Goal: Task Accomplishment & Management: Manage account settings

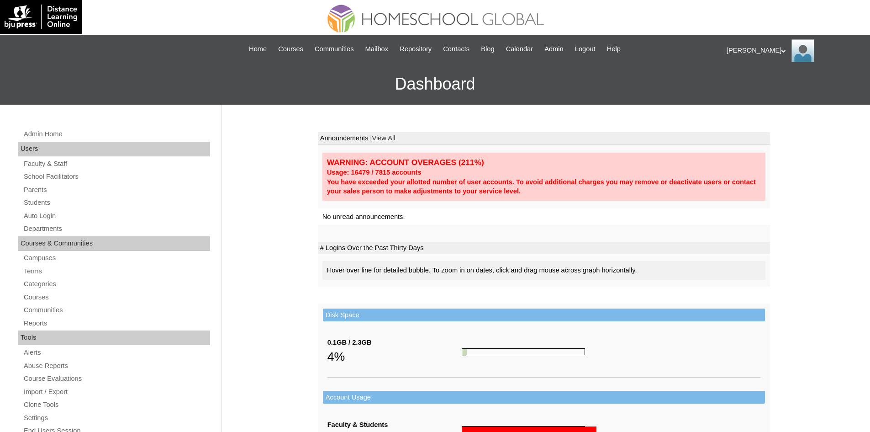
click at [49, 209] on div "Admin Home Users Faculty & Staff School Facilitators Parents Students Auto Logi…" at bounding box center [115, 423] width 203 height 591
click at [51, 203] on link "Students" at bounding box center [116, 202] width 187 height 11
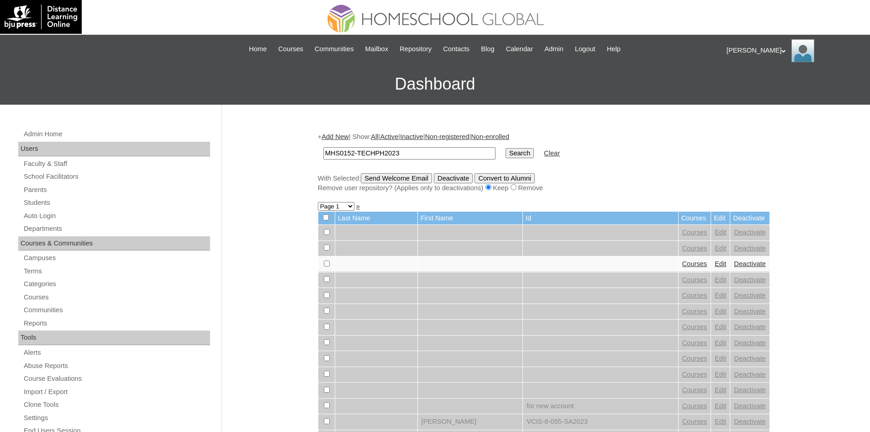
type input "MHS0152-TECHPH2023"
click at [506, 153] on input "Search" at bounding box center [520, 153] width 28 height 10
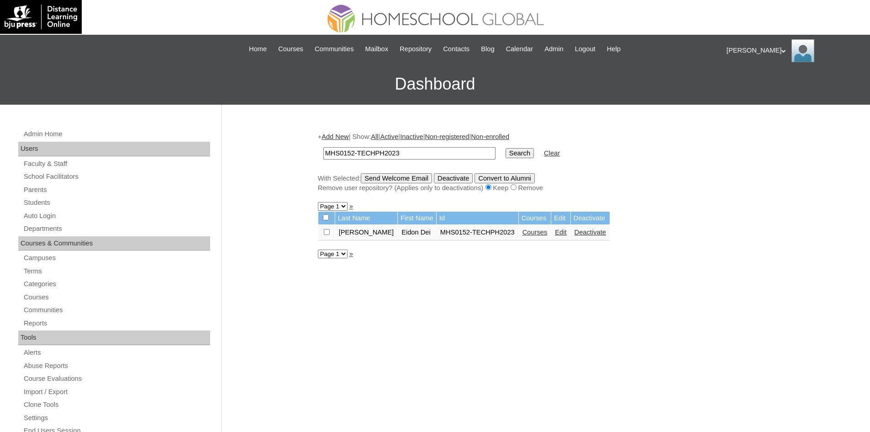
click at [555, 234] on link "Edit" at bounding box center [560, 231] width 11 height 7
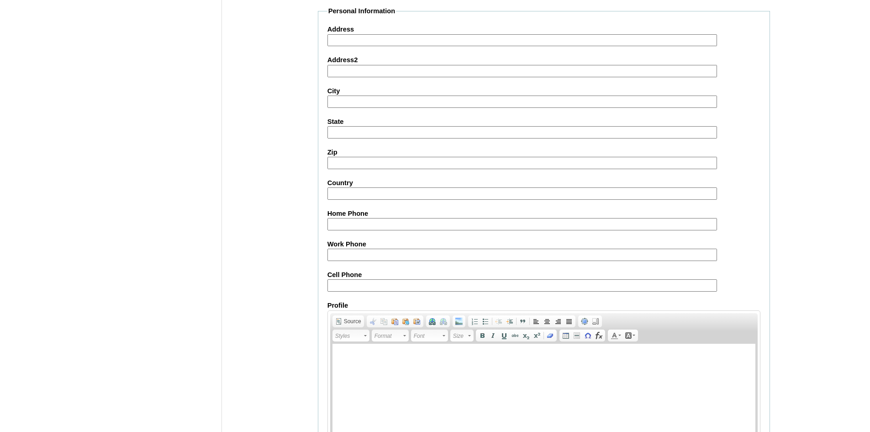
scroll to position [960, 0]
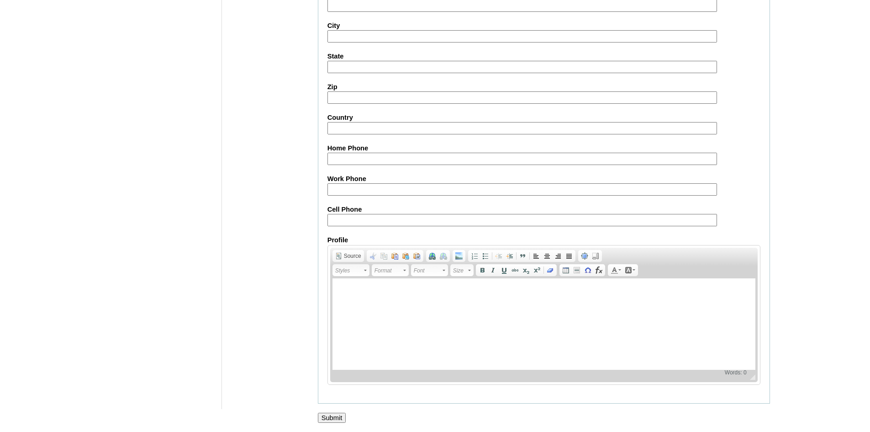
click at [336, 412] on input "Submit" at bounding box center [332, 417] width 28 height 10
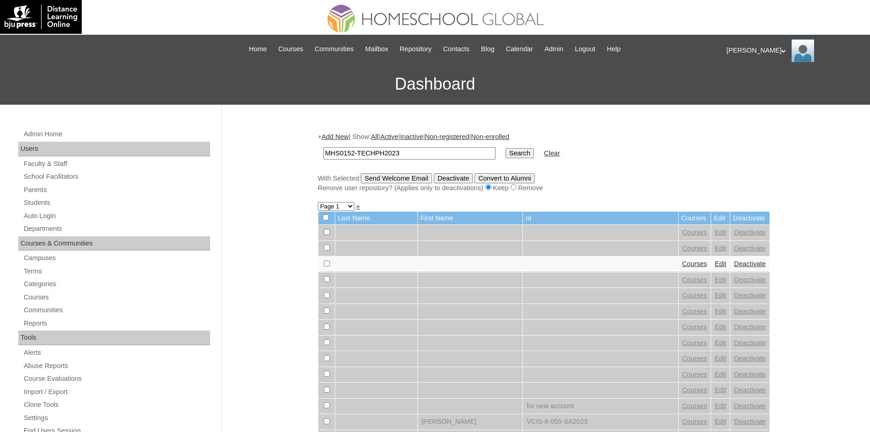
type input "MHS0152-TECHPH2023"
click at [506, 151] on input "Search" at bounding box center [520, 153] width 28 height 10
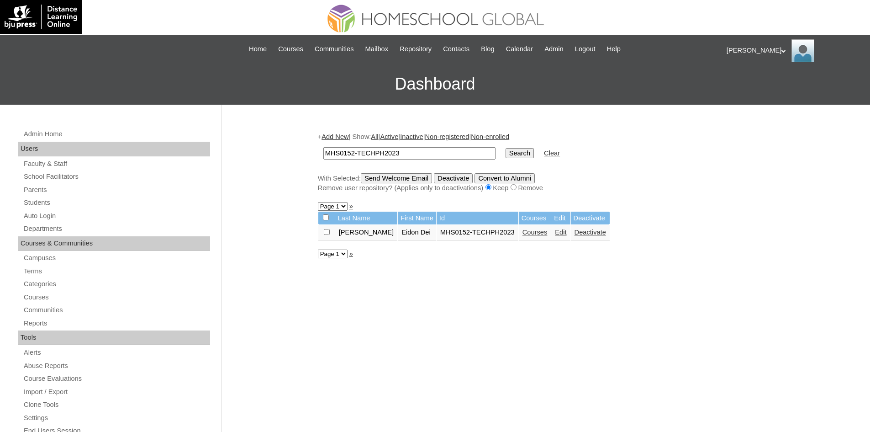
click at [523, 233] on link "Courses" at bounding box center [535, 231] width 25 height 7
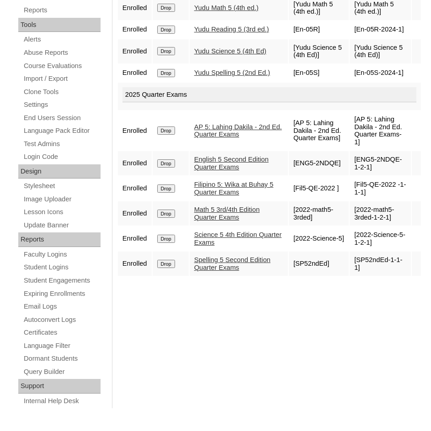
scroll to position [324, 0]
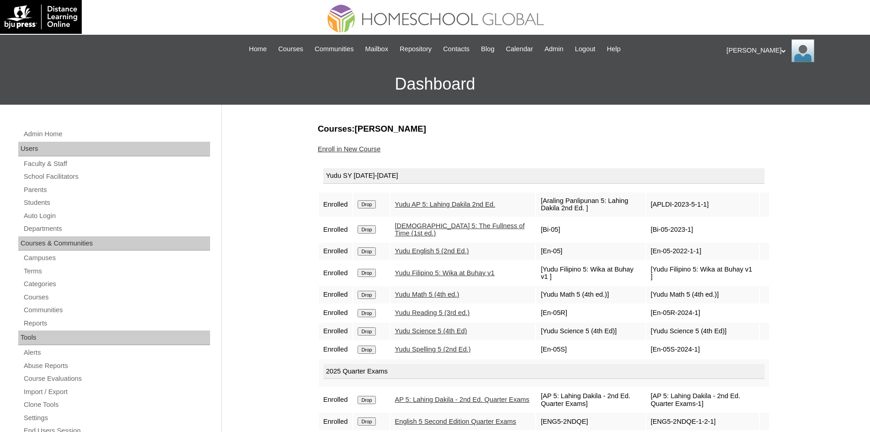
drag, startPoint x: 31, startPoint y: 198, endPoint x: 64, endPoint y: 195, distance: 33.9
click at [31, 198] on link "Students" at bounding box center [116, 202] width 187 height 11
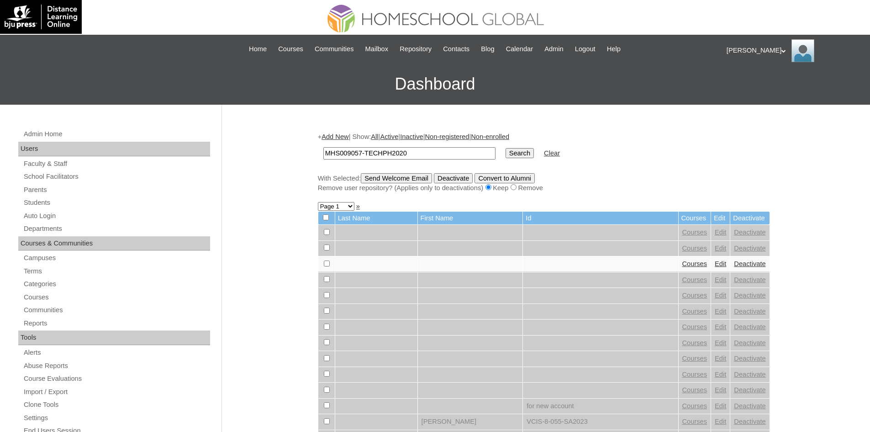
type input "MHS009057-TECHPH2020"
click at [506, 152] on input "Search" at bounding box center [520, 153] width 28 height 10
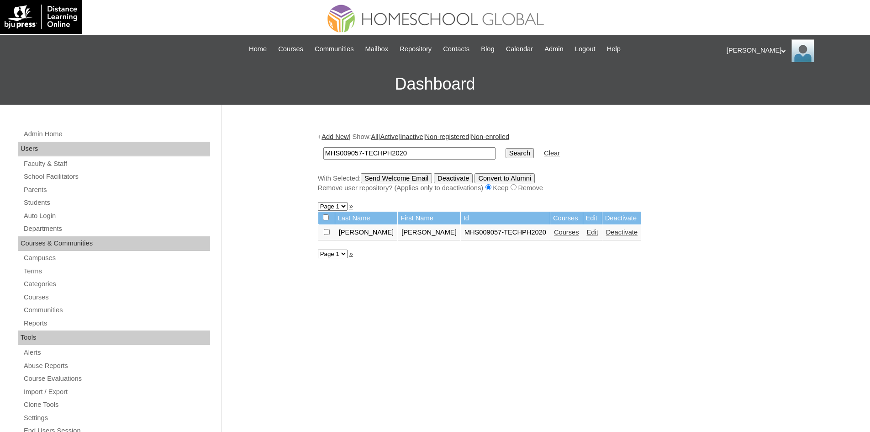
click at [583, 231] on td "Edit" at bounding box center [592, 233] width 19 height 16
click at [587, 232] on link "Edit" at bounding box center [592, 231] width 11 height 7
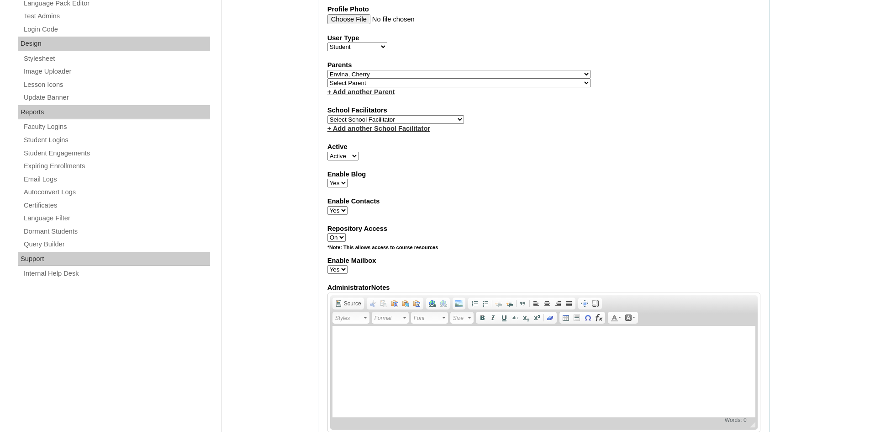
scroll to position [960, 0]
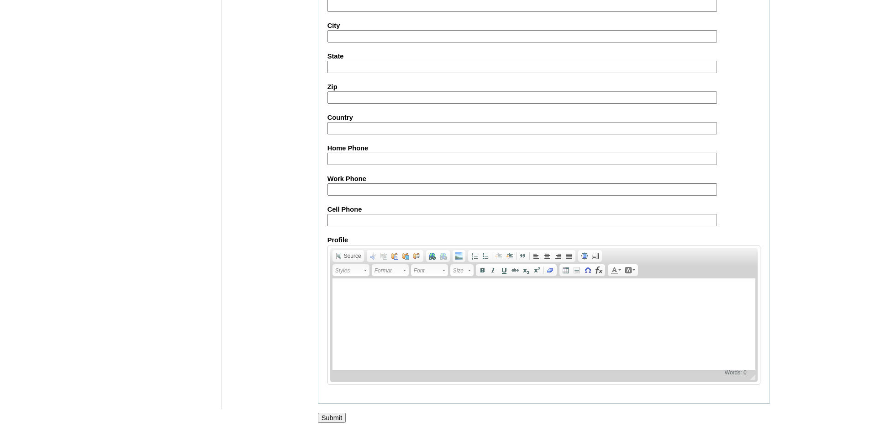
click at [345, 418] on input "Submit" at bounding box center [332, 417] width 28 height 10
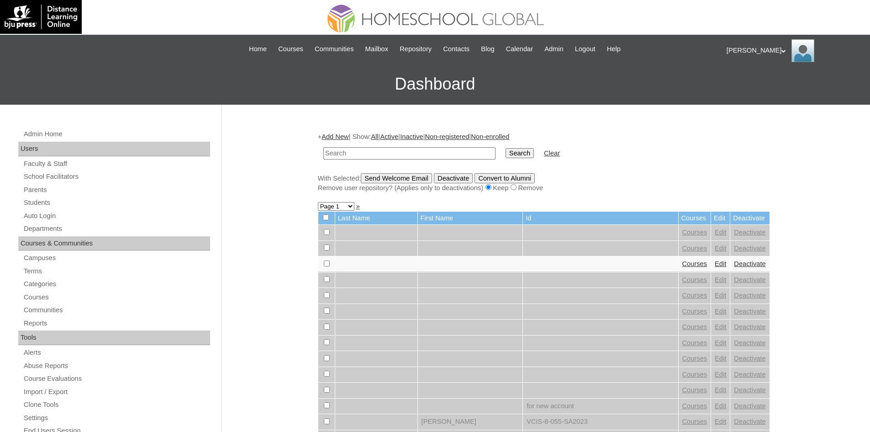
click at [418, 151] on input "text" at bounding box center [409, 153] width 172 height 12
click at [430, 151] on input "Charline" at bounding box center [409, 153] width 172 height 12
click at [428, 153] on input "Charline" at bounding box center [409, 153] width 172 height 12
paste input "MHS009057-TECHPH2020"
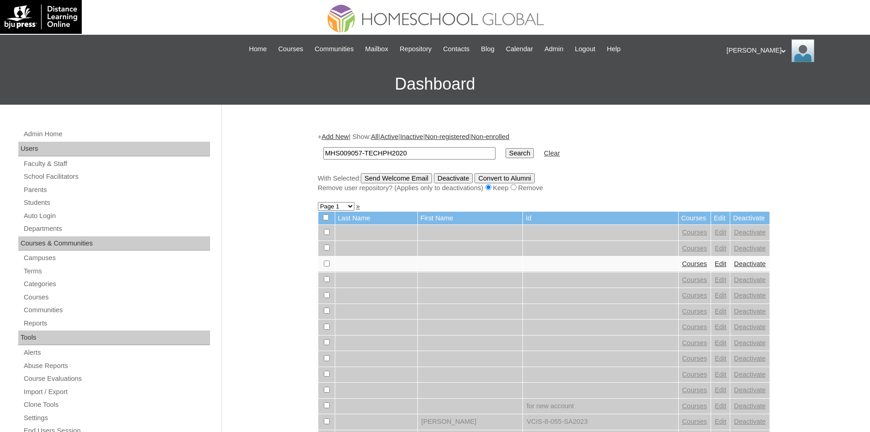
type input "MHS009057-TECHPH2020"
click at [506, 155] on input "Search" at bounding box center [520, 153] width 28 height 10
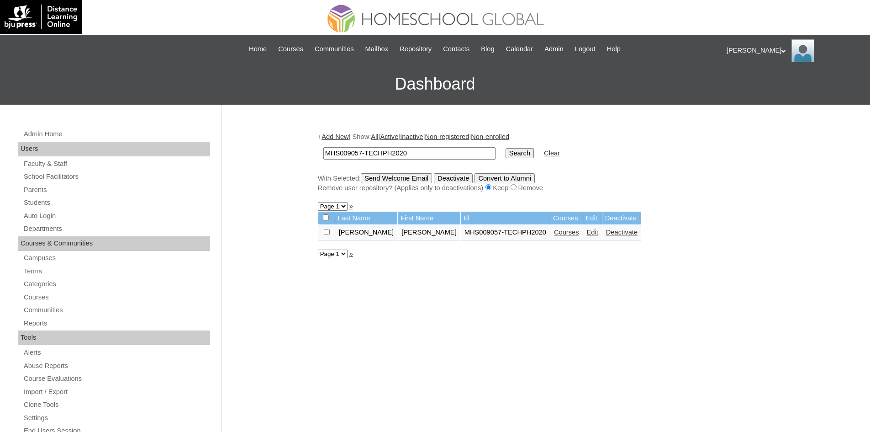
click at [554, 233] on link "Courses" at bounding box center [566, 231] width 25 height 7
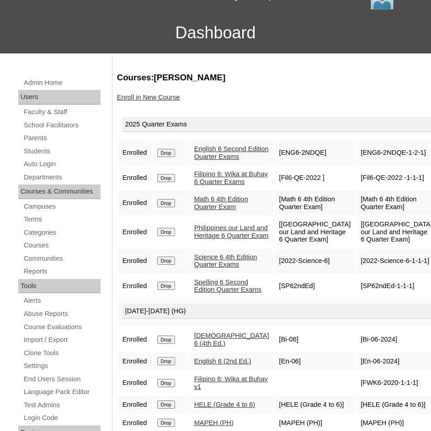
scroll to position [46, 0]
